Goal: Transaction & Acquisition: Purchase product/service

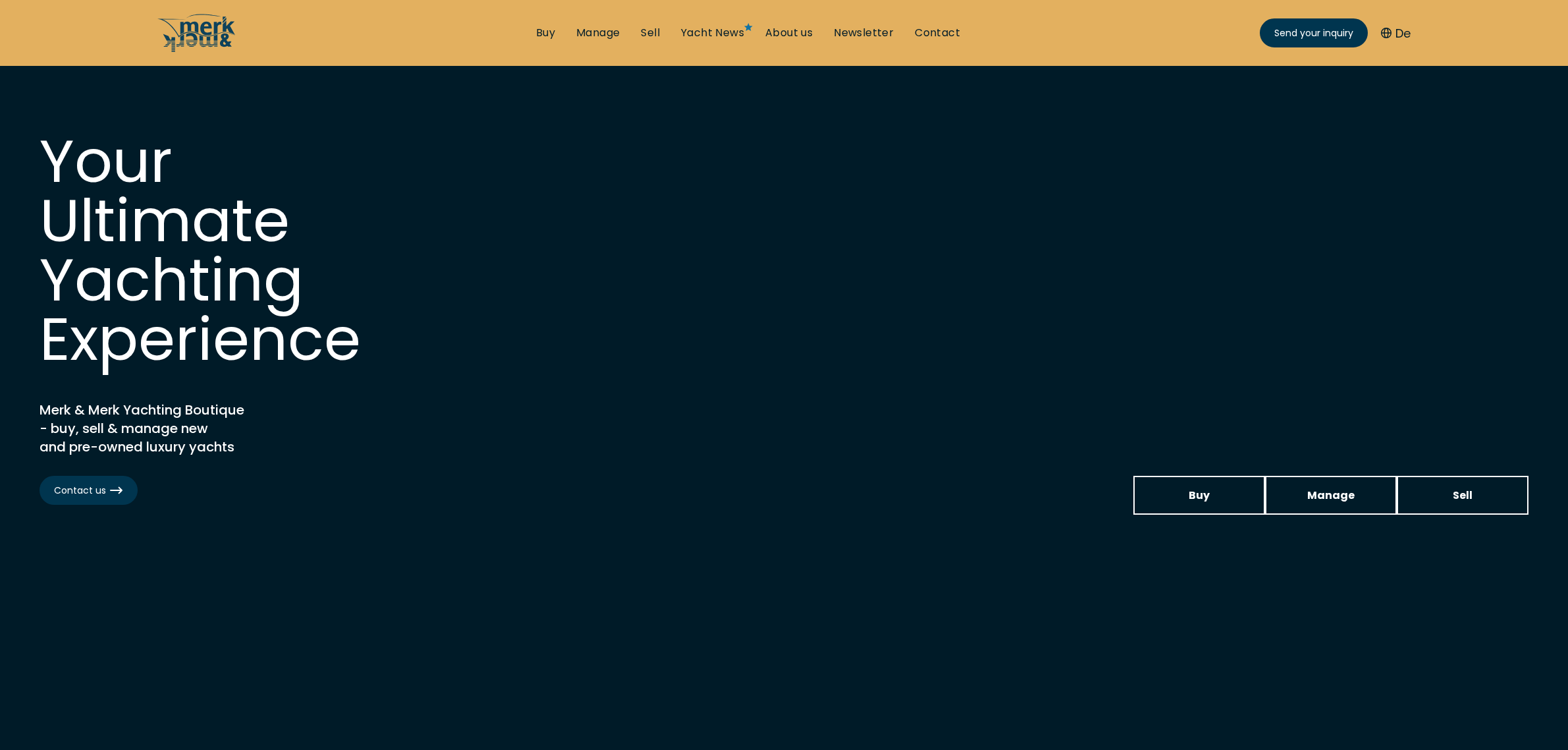
click at [548, 29] on link "Buy" at bounding box center [546, 33] width 19 height 14
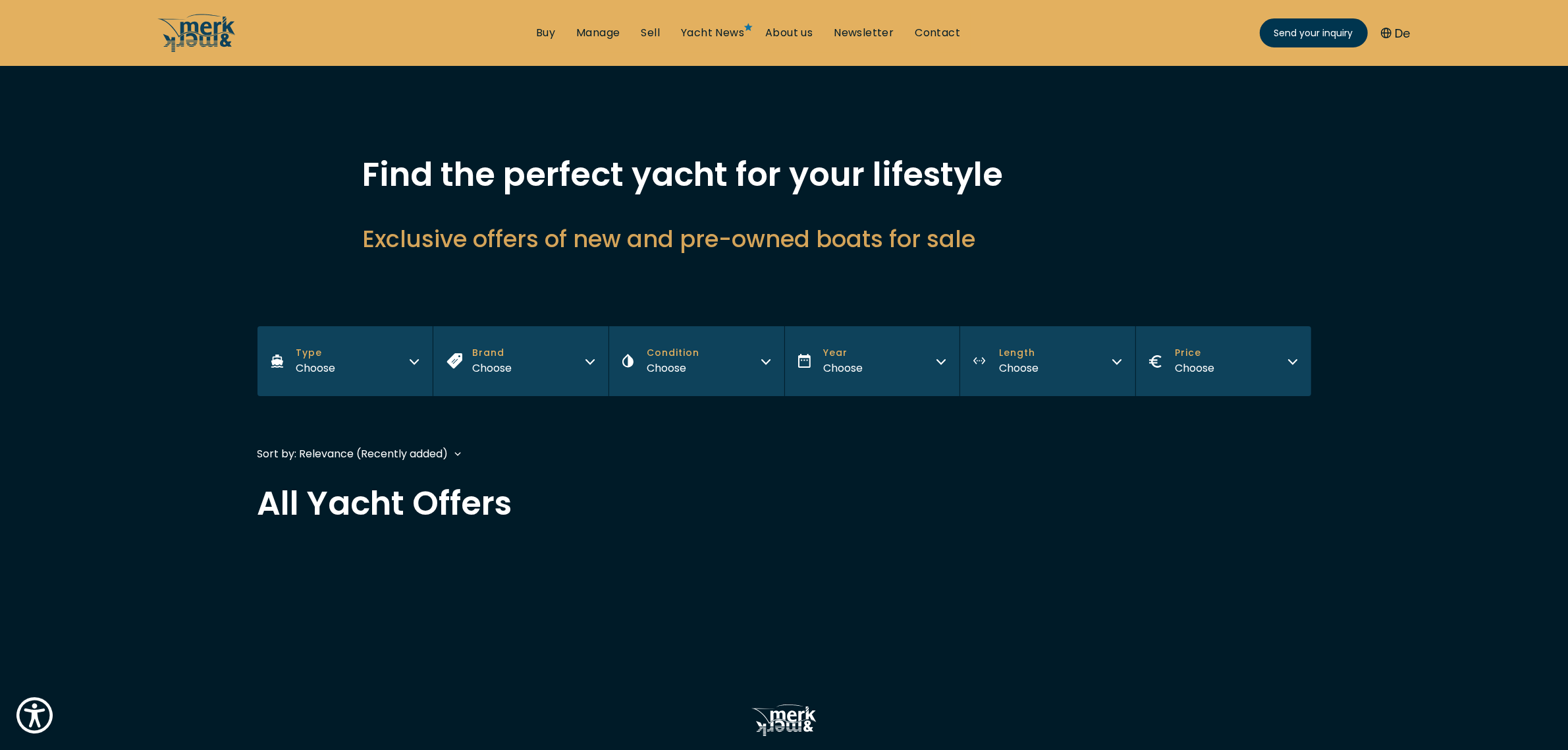
click at [541, 347] on button "Brand Choose" at bounding box center [521, 361] width 176 height 70
click at [578, 354] on button "Brand Choose" at bounding box center [521, 361] width 176 height 70
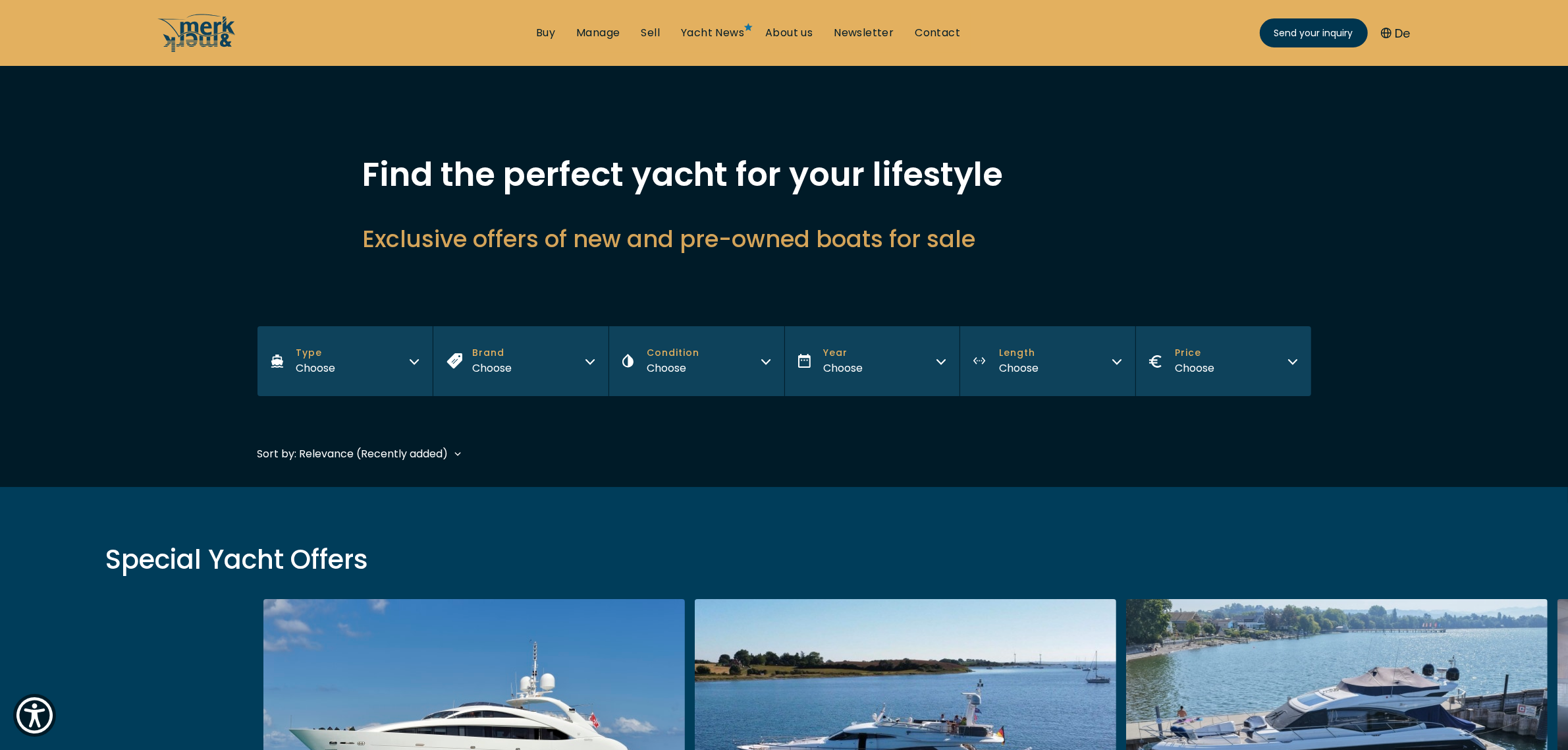
click at [578, 354] on button "Brand Choose" at bounding box center [521, 361] width 176 height 70
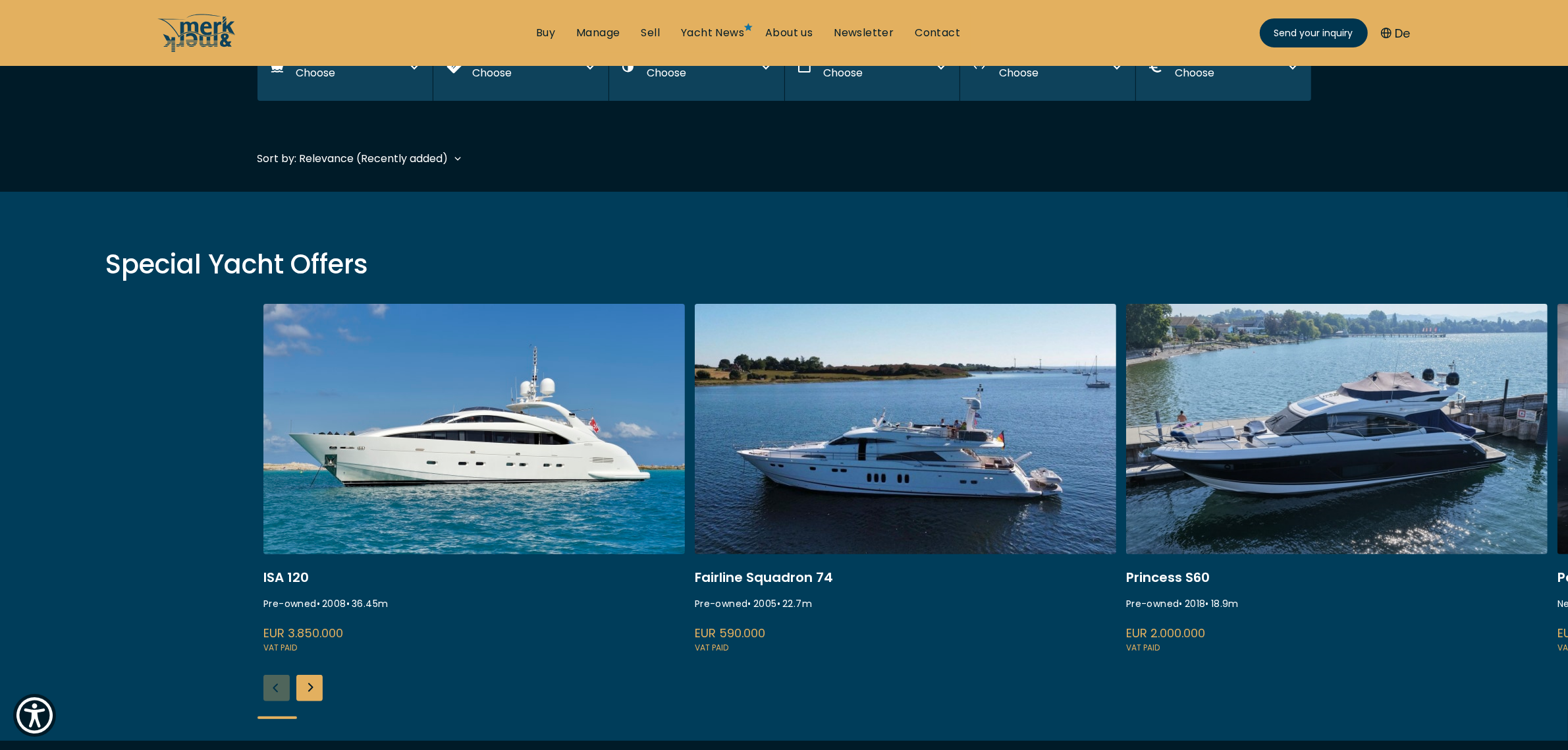
scroll to position [247, 0]
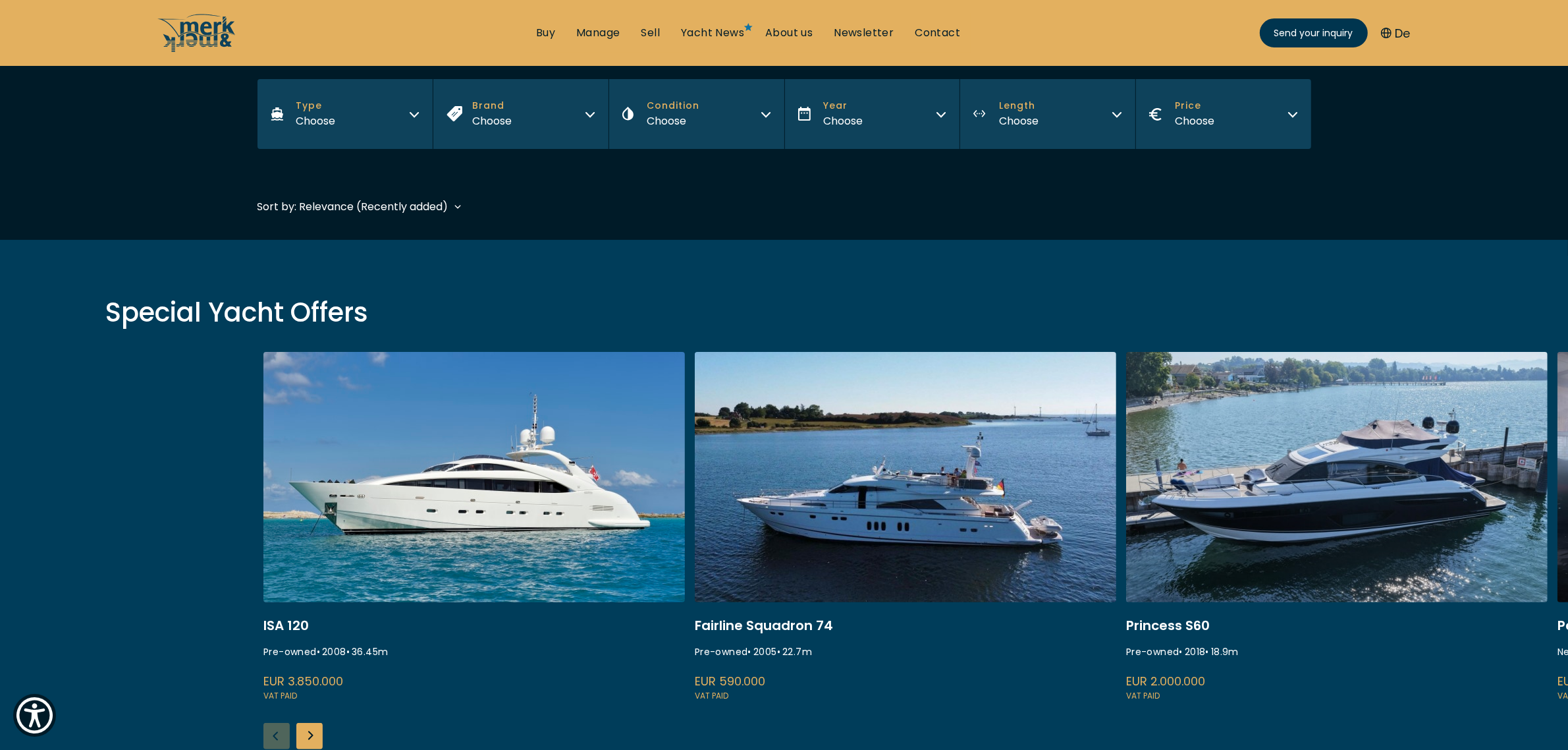
click at [574, 133] on button "Brand Choose" at bounding box center [521, 114] width 176 height 70
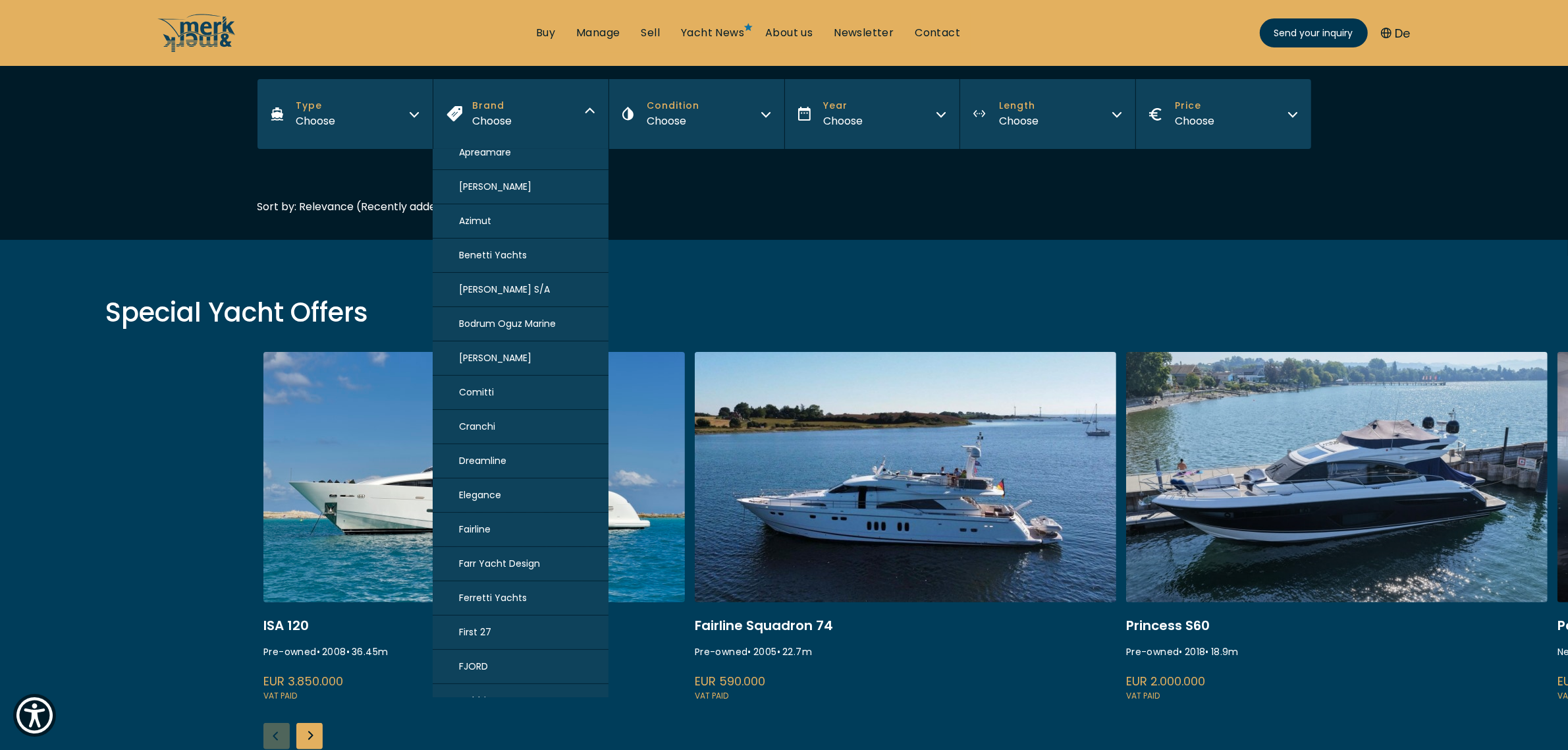
scroll to position [0, 0]
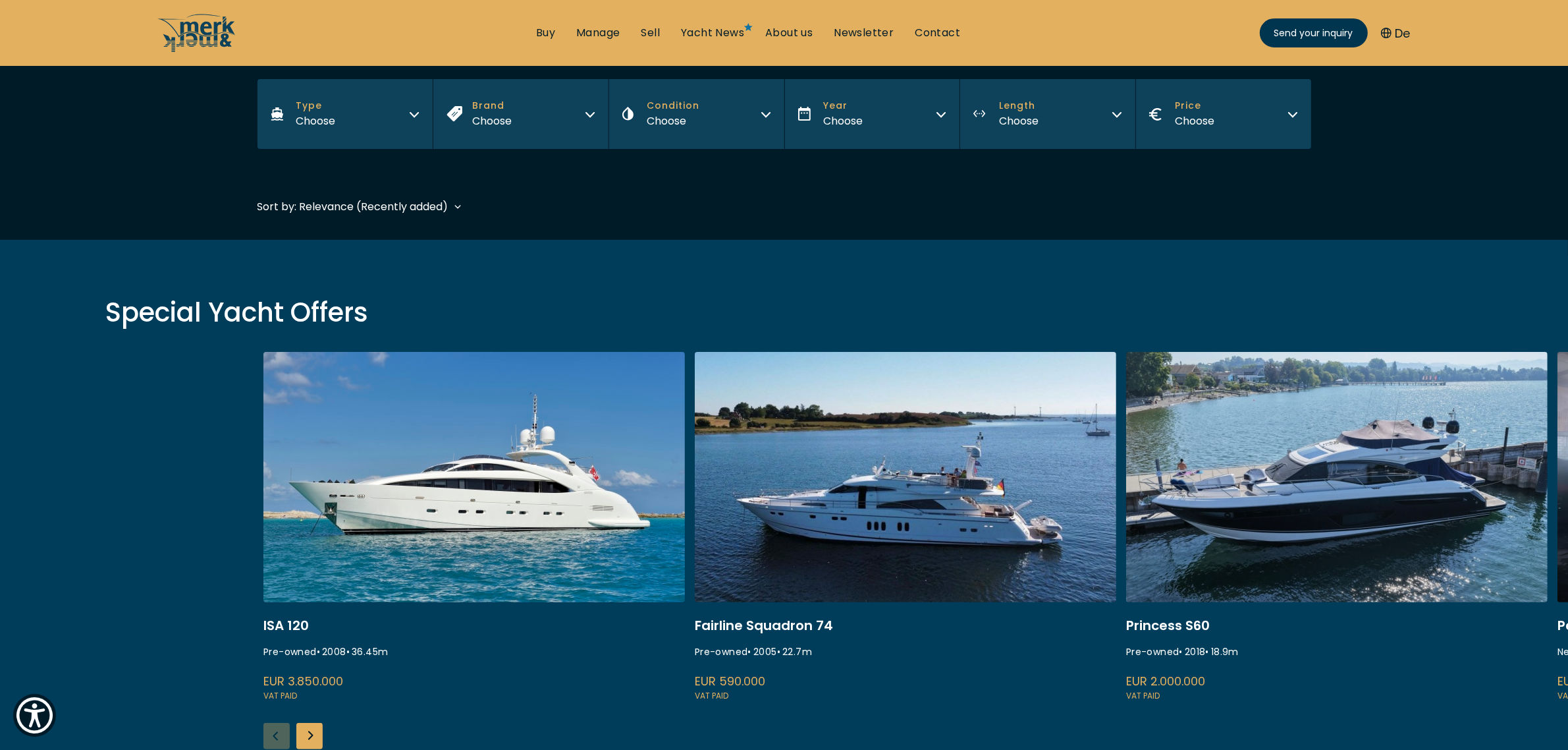
click at [723, 174] on div "Filters Type Choose Brand Choose Condition Choose Year Choose Length Choose Pri…" at bounding box center [784, 132] width 1054 height 106
click at [715, 117] on button "Condition Choose" at bounding box center [696, 114] width 176 height 70
